Goal: Information Seeking & Learning: Learn about a topic

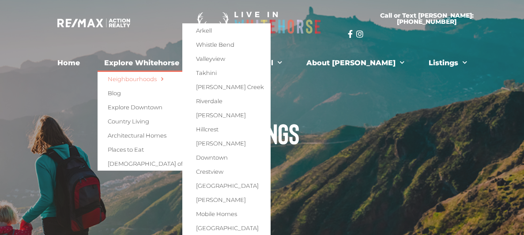
click at [393, 125] on h1 "Listings" at bounding box center [262, 133] width 495 height 28
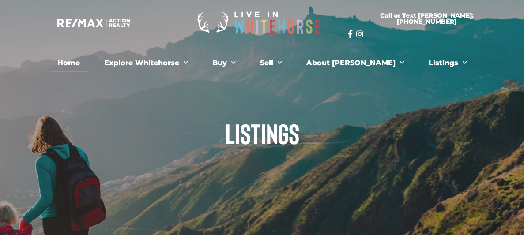
click at [87, 63] on link "Home" at bounding box center [69, 63] width 36 height 18
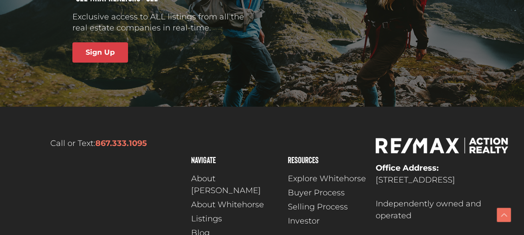
scroll to position [2659, 0]
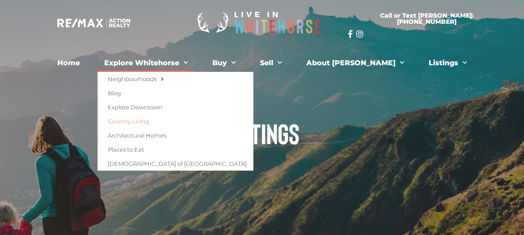
click at [154, 121] on link "Country Living" at bounding box center [176, 121] width 156 height 14
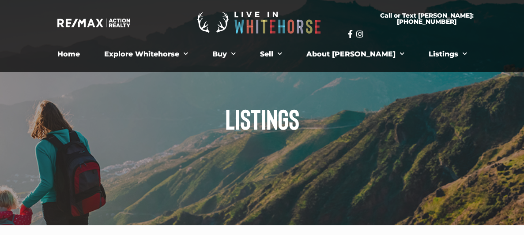
scroll to position [15, 0]
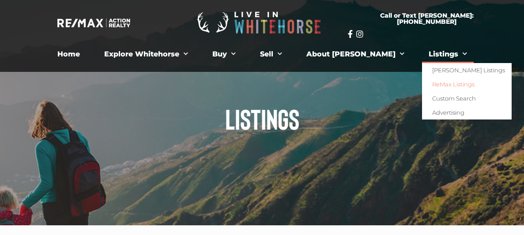
click at [426, 56] on link "Listings" at bounding box center [448, 54] width 52 height 18
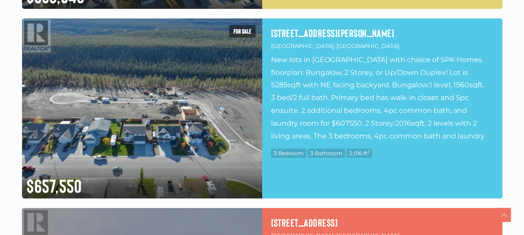
scroll to position [3526, 0]
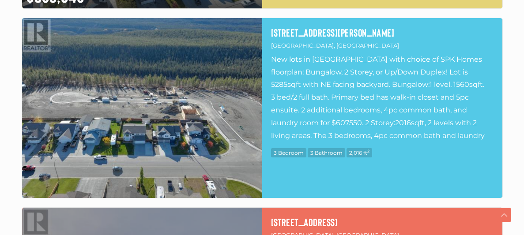
click at [118, 86] on img at bounding box center [142, 108] width 240 height 180
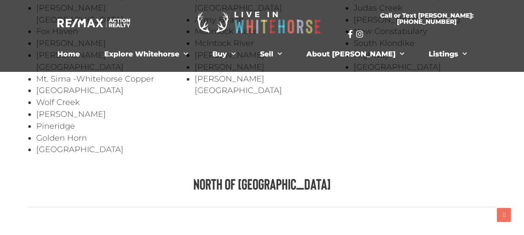
scroll to position [1597, 0]
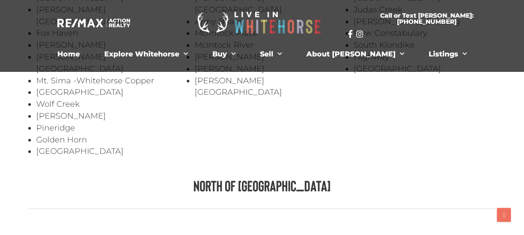
click at [261, 178] on h3 "North of [GEOGRAPHIC_DATA]" at bounding box center [262, 185] width 468 height 15
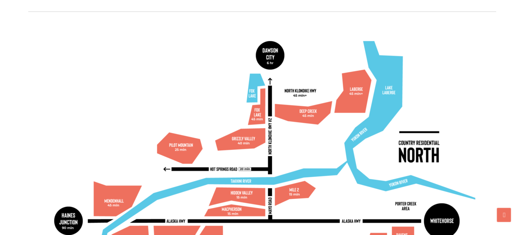
scroll to position [1796, 0]
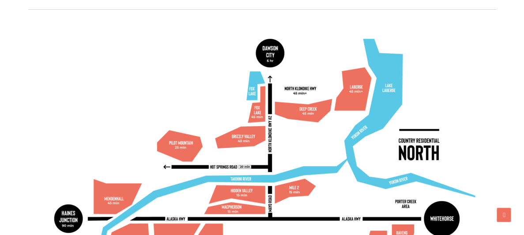
click at [251, 168] on img at bounding box center [262, 162] width 452 height 275
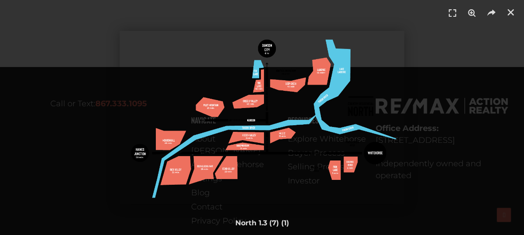
scroll to position [2241, 0]
click at [244, 135] on img "1 / 1" at bounding box center [262, 118] width 285 height 174
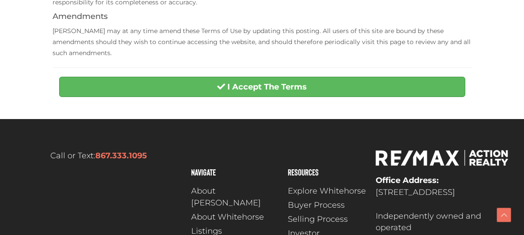
scroll to position [382, 0]
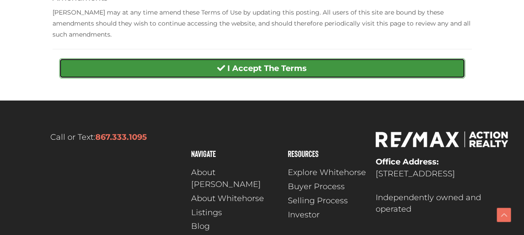
click at [243, 64] on strong "I Accept The Terms" at bounding box center [266, 69] width 79 height 10
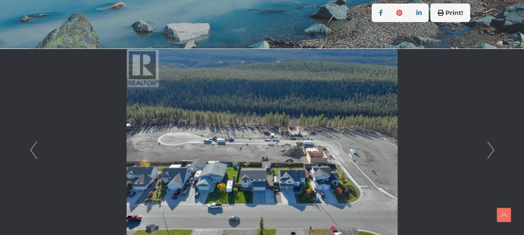
scroll to position [205, 0]
click at [492, 150] on link "Next" at bounding box center [490, 150] width 13 height 203
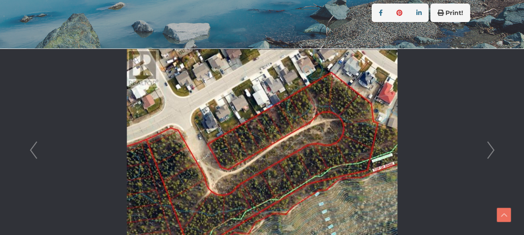
click at [492, 150] on link "Next" at bounding box center [490, 150] width 13 height 203
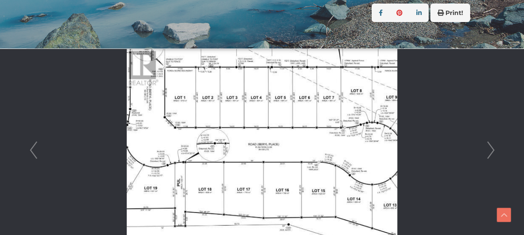
click at [492, 150] on link "Next" at bounding box center [490, 150] width 13 height 203
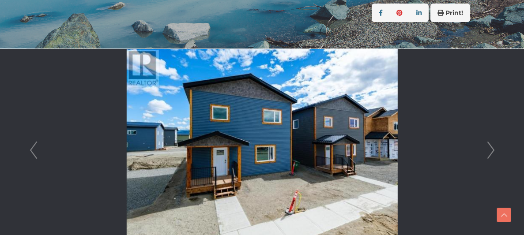
click at [492, 150] on link "Next" at bounding box center [490, 150] width 13 height 203
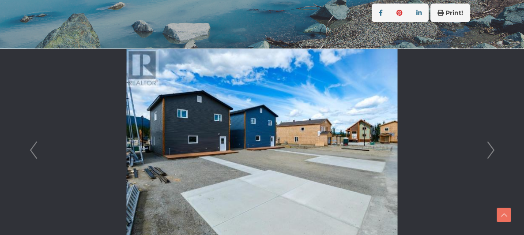
click at [492, 150] on link "Next" at bounding box center [490, 150] width 13 height 203
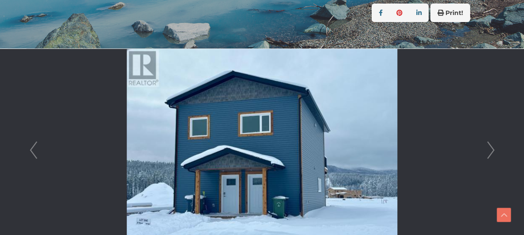
click at [492, 150] on link "Next" at bounding box center [490, 150] width 13 height 203
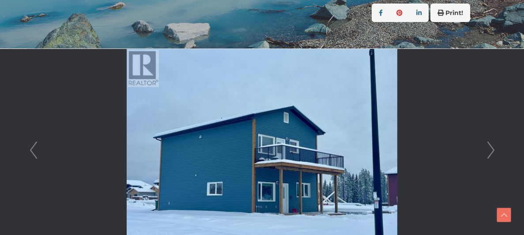
click at [492, 150] on link "Next" at bounding box center [490, 150] width 13 height 203
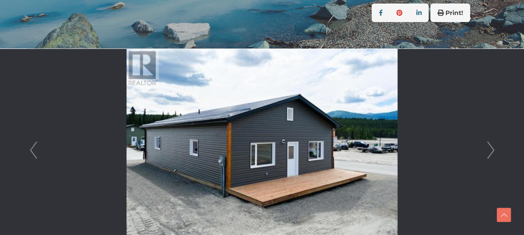
click at [492, 150] on link "Next" at bounding box center [490, 150] width 13 height 203
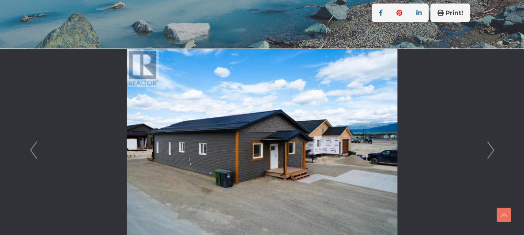
click at [492, 150] on link "Next" at bounding box center [490, 150] width 13 height 203
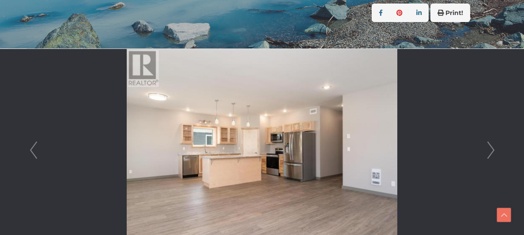
click at [492, 150] on link "Next" at bounding box center [490, 150] width 13 height 203
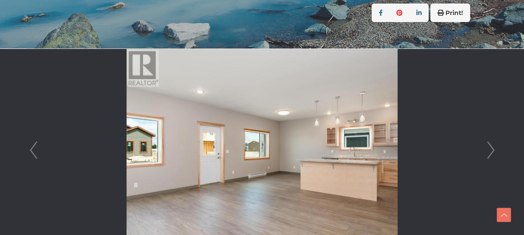
click at [492, 150] on link "Next" at bounding box center [490, 150] width 13 height 203
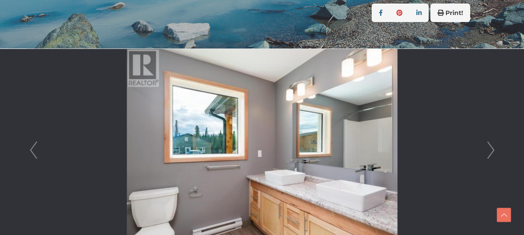
click at [492, 150] on link "Next" at bounding box center [490, 150] width 13 height 203
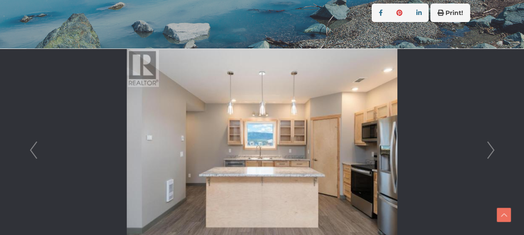
click at [492, 150] on link "Next" at bounding box center [490, 150] width 13 height 203
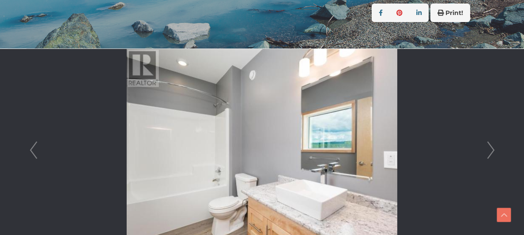
click at [492, 150] on link "Next" at bounding box center [490, 150] width 13 height 203
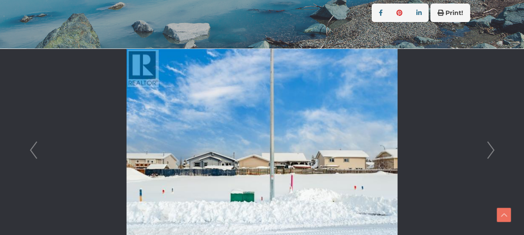
click at [492, 150] on link "Next" at bounding box center [490, 150] width 13 height 203
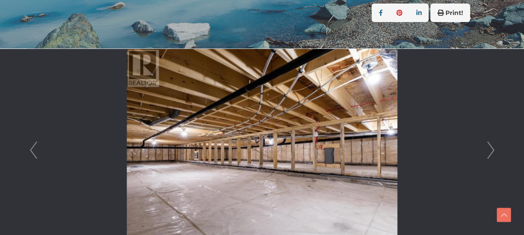
click at [492, 150] on link "Next" at bounding box center [490, 150] width 13 height 203
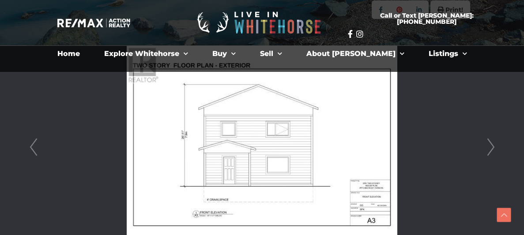
scroll to position [206, 0]
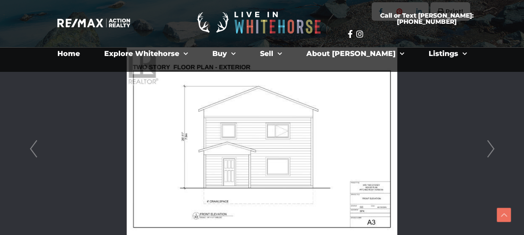
click at [492, 150] on link "Next" at bounding box center [490, 149] width 13 height 203
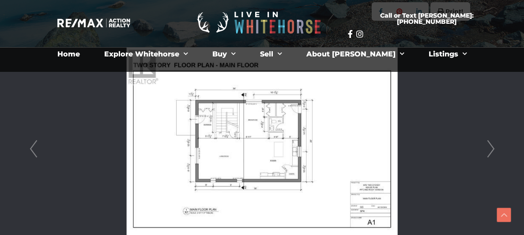
click at [492, 150] on link "Next" at bounding box center [490, 149] width 13 height 203
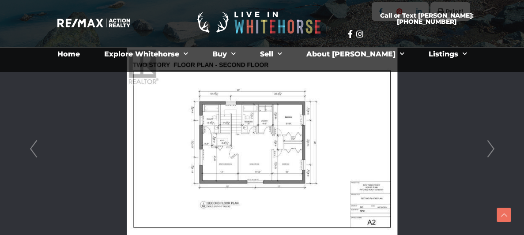
click at [492, 150] on link "Next" at bounding box center [490, 149] width 13 height 203
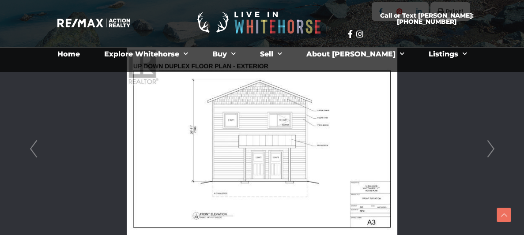
click at [492, 150] on link "Next" at bounding box center [490, 149] width 13 height 203
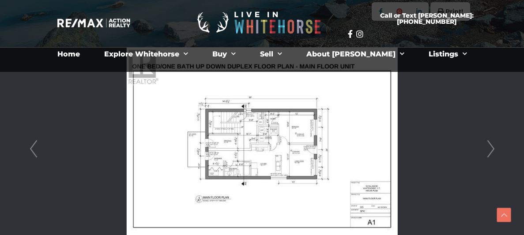
click at [492, 150] on link "Next" at bounding box center [490, 149] width 13 height 203
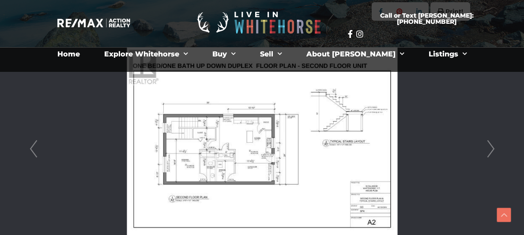
click at [492, 150] on link "Next" at bounding box center [490, 149] width 13 height 203
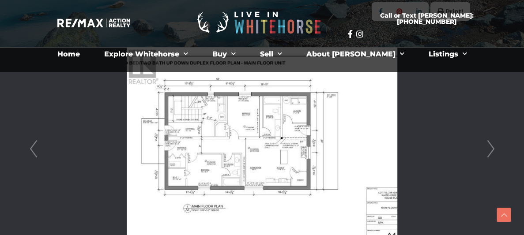
click at [492, 150] on link "Next" at bounding box center [490, 149] width 13 height 203
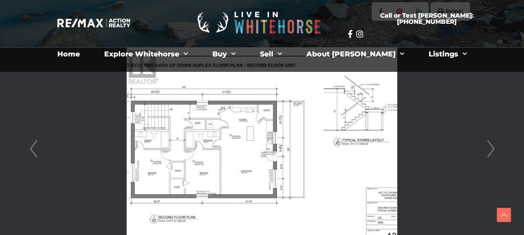
click at [492, 150] on link "Next" at bounding box center [490, 149] width 13 height 203
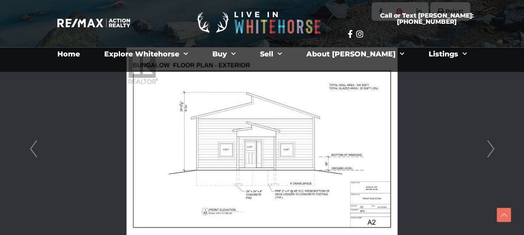
click at [492, 150] on link "Next" at bounding box center [490, 149] width 13 height 203
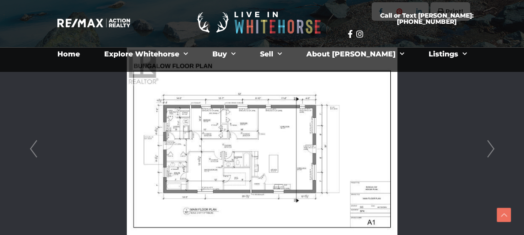
click at [492, 150] on link "Next" at bounding box center [490, 149] width 13 height 203
